Goal: Task Accomplishment & Management: Use online tool/utility

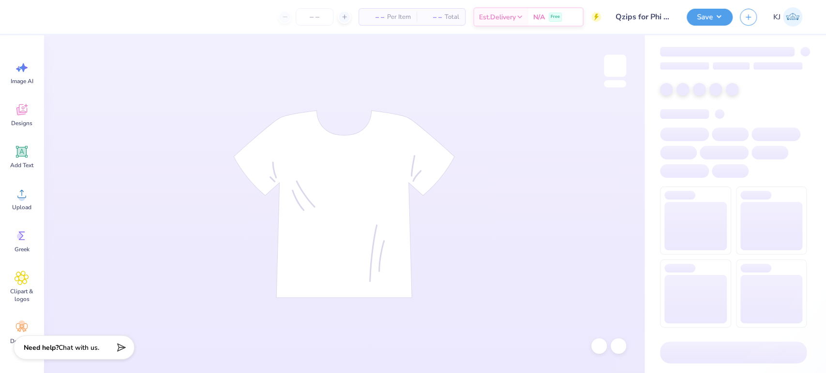
type input "Qzips for Phi Chi Theta"
type input "50"
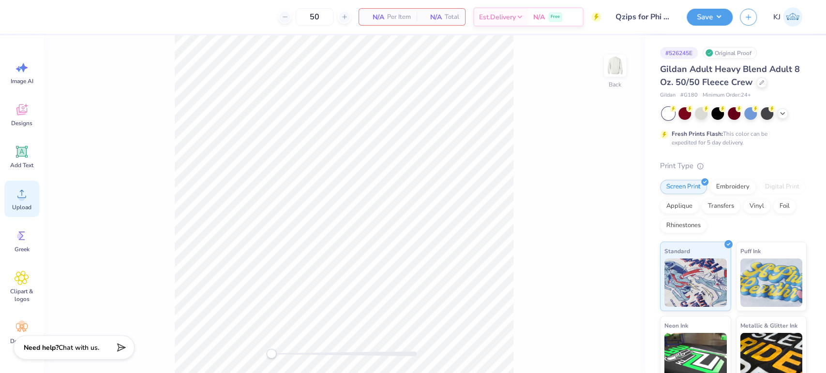
drag, startPoint x: 17, startPoint y: 200, endPoint x: 34, endPoint y: 210, distance: 20.2
click at [17, 201] on div "Upload" at bounding box center [21, 199] width 35 height 36
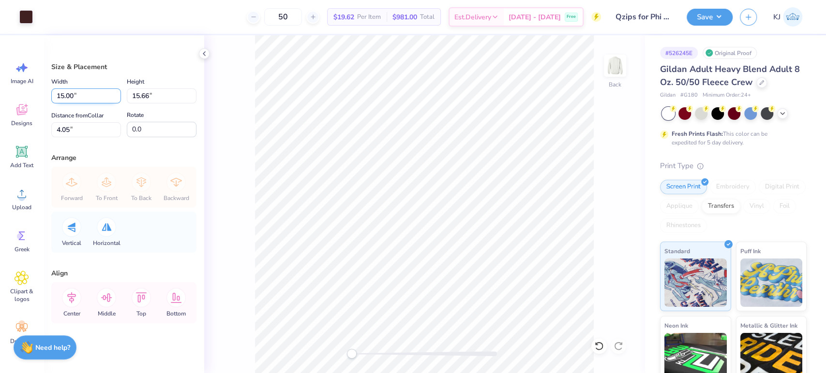
click at [65, 94] on input "15.00" at bounding box center [86, 96] width 70 height 15
type input "11.00"
type input "11.48"
type input "6.13"
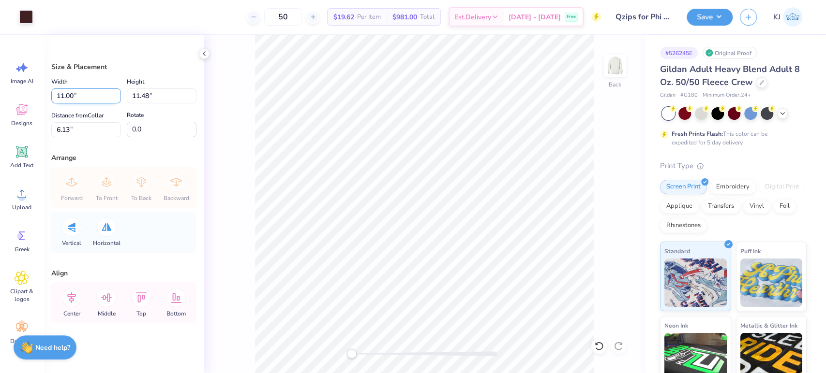
click at [66, 92] on input "11.00" at bounding box center [86, 96] width 70 height 15
type input "10.00"
type input "10.44"
click at [63, 131] on input "6.66" at bounding box center [86, 129] width 70 height 15
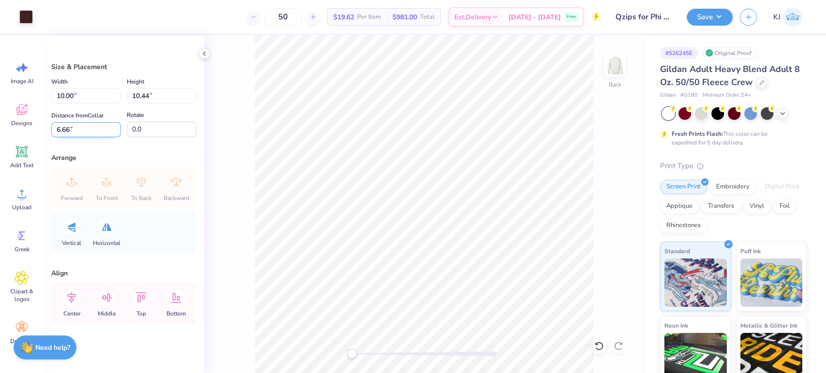
click at [63, 131] on input "6.66" at bounding box center [86, 129] width 70 height 15
type input "3"
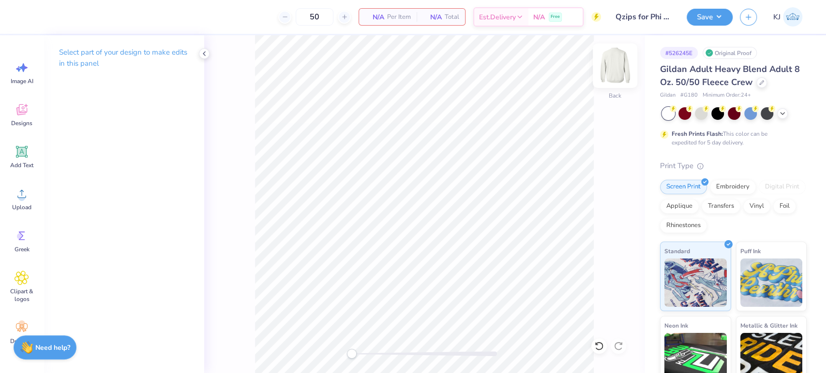
click at [607, 71] on img at bounding box center [614, 65] width 39 height 39
click at [21, 204] on span "Upload" at bounding box center [21, 208] width 19 height 8
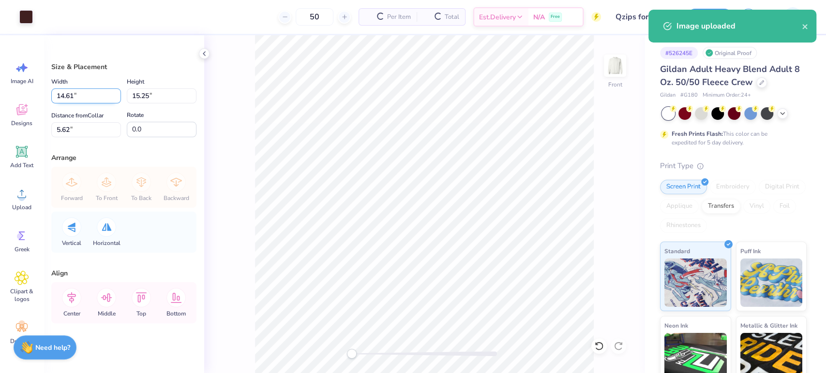
click at [58, 94] on input "14.61" at bounding box center [86, 96] width 70 height 15
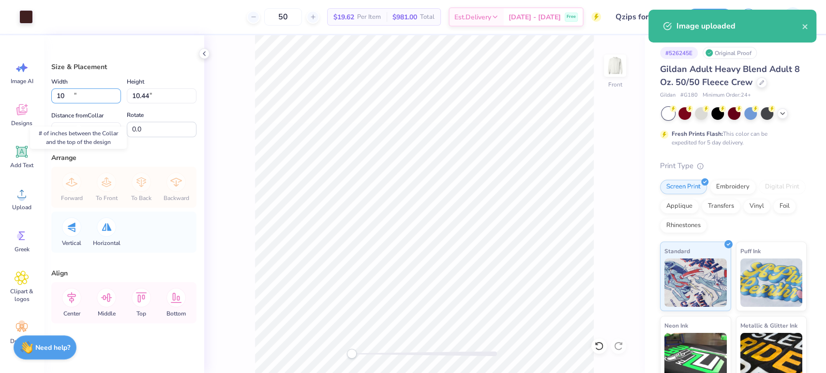
type input "10.00"
type input "10.44"
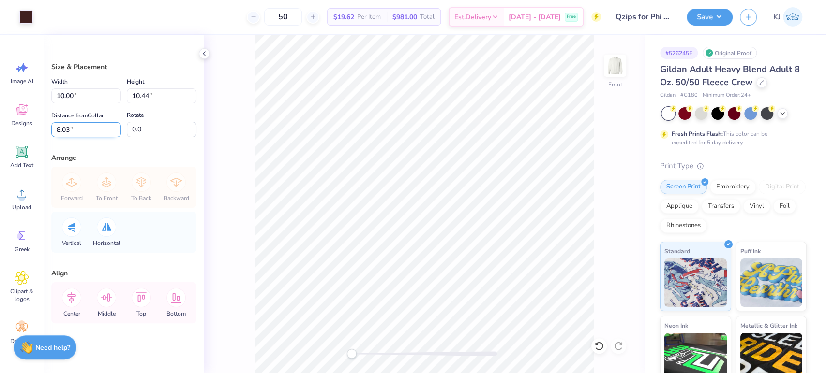
click at [77, 127] on input "8.03" at bounding box center [86, 129] width 70 height 15
type input "3"
click at [714, 17] on button "Save" at bounding box center [709, 15] width 46 height 17
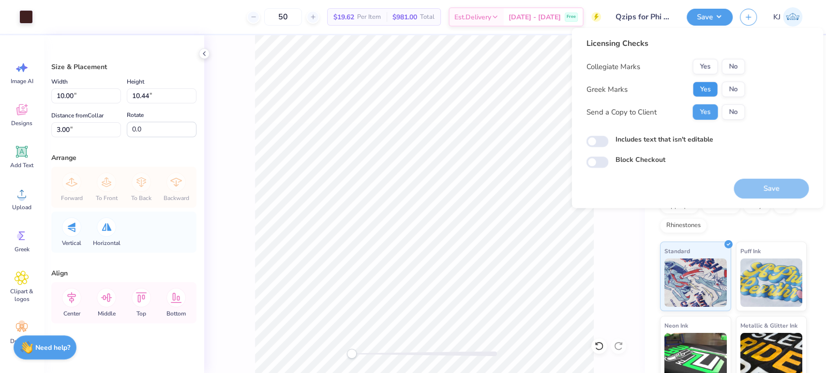
click at [703, 90] on button "Yes" at bounding box center [704, 89] width 25 height 15
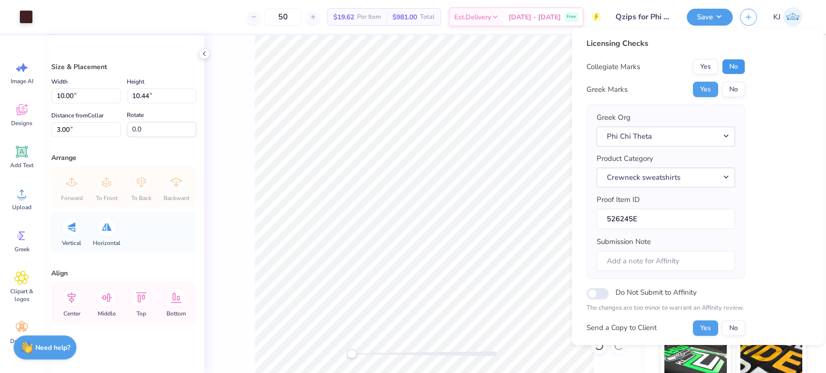
click at [732, 68] on button "No" at bounding box center [732, 66] width 23 height 15
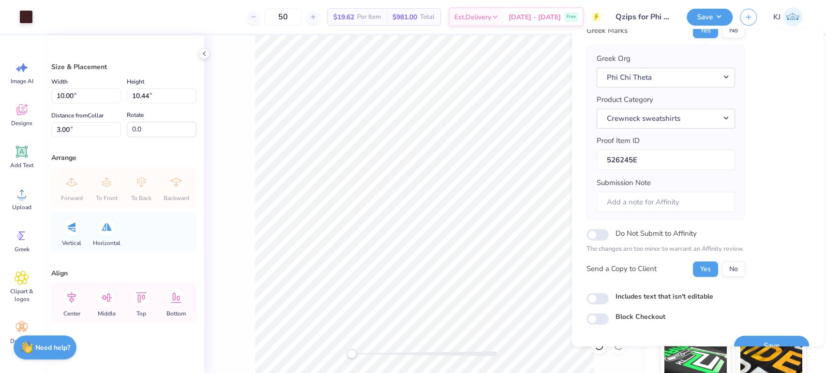
scroll to position [77, 0]
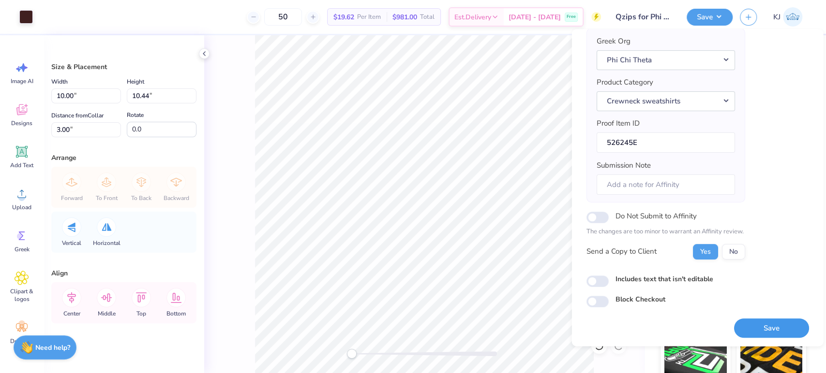
click at [764, 323] on button "Save" at bounding box center [770, 329] width 75 height 20
